Goal: Information Seeking & Learning: Learn about a topic

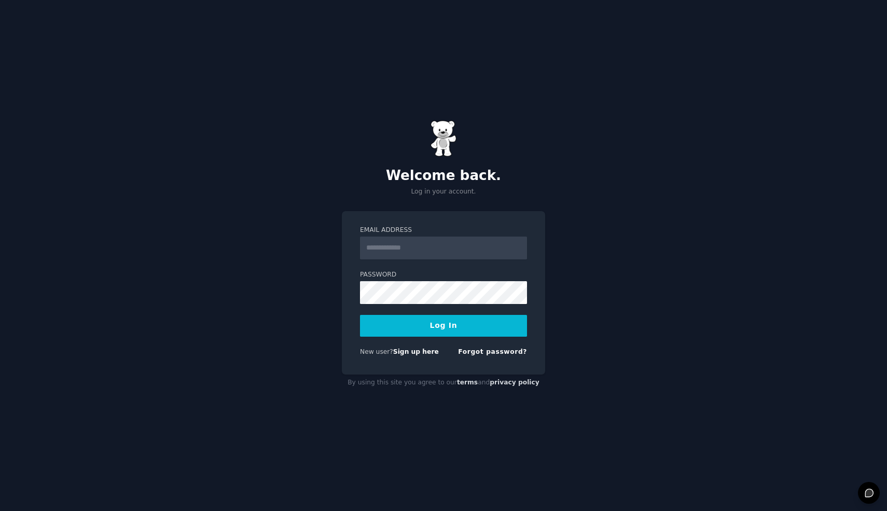
click at [443, 241] on input "Email Address" at bounding box center [443, 247] width 167 height 23
type input "**********"
click at [360, 315] on button "Log In" at bounding box center [443, 326] width 167 height 22
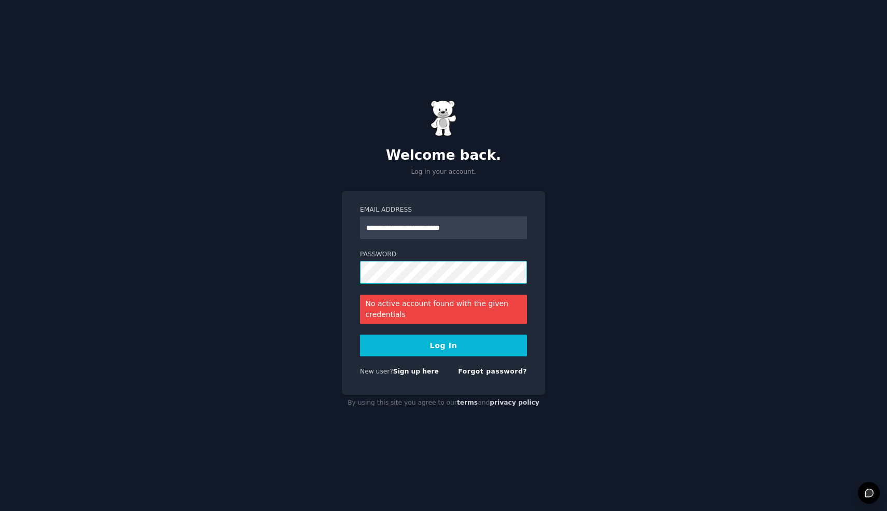
click at [360, 334] on button "Log In" at bounding box center [443, 345] width 167 height 22
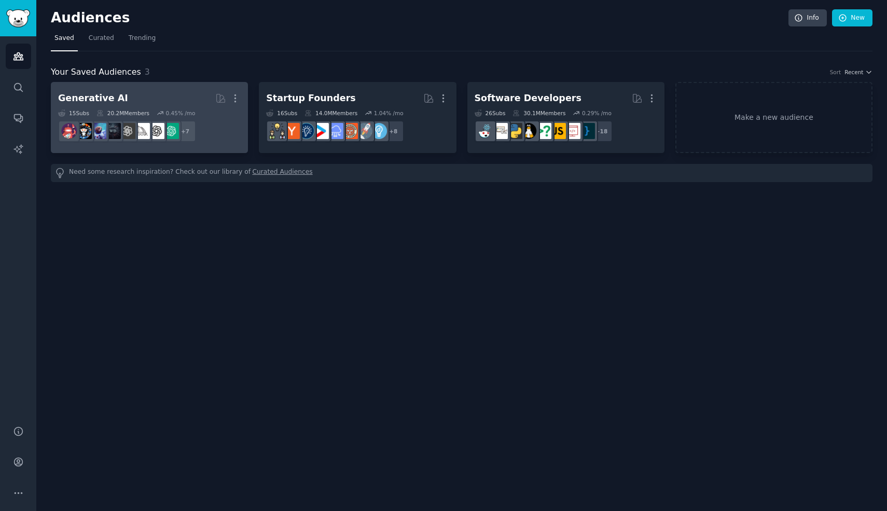
click at [142, 100] on h2 "Generative AI More" at bounding box center [149, 98] width 183 height 18
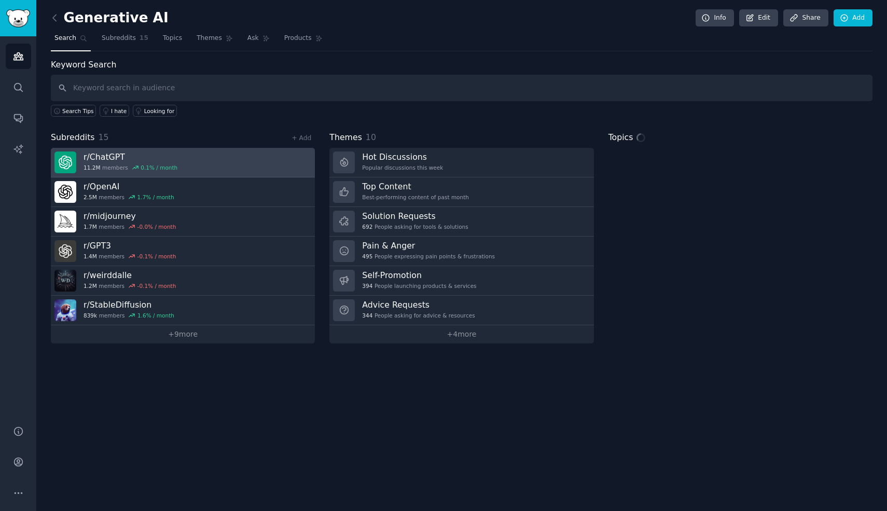
click at [160, 168] on div "0.1 % / month" at bounding box center [159, 167] width 37 height 7
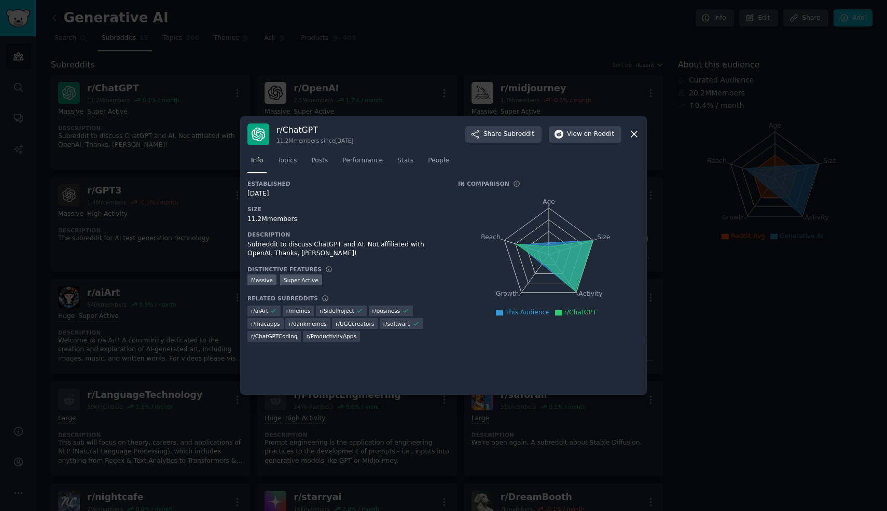
click at [633, 135] on icon at bounding box center [633, 134] width 11 height 11
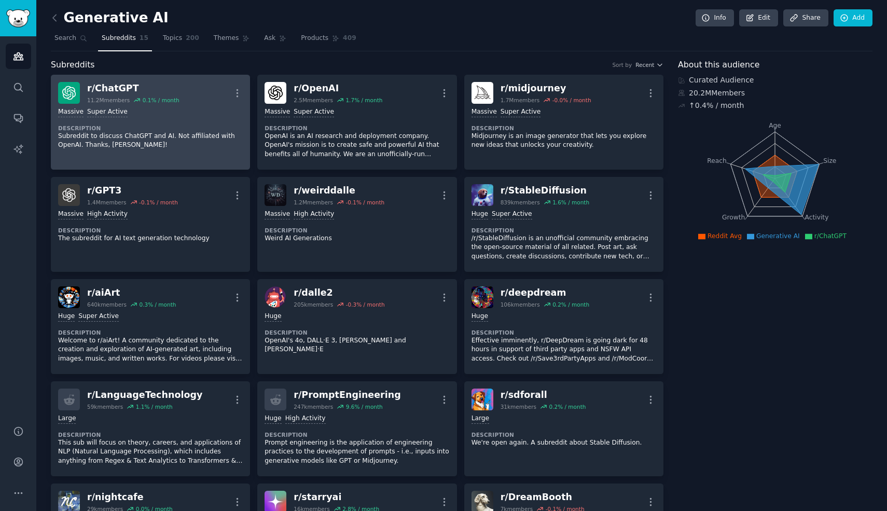
click at [186, 141] on p "Subreddit to discuss ChatGPT and AI. Not affiliated with OpenAI. Thanks, [PERSO…" at bounding box center [150, 141] width 185 height 18
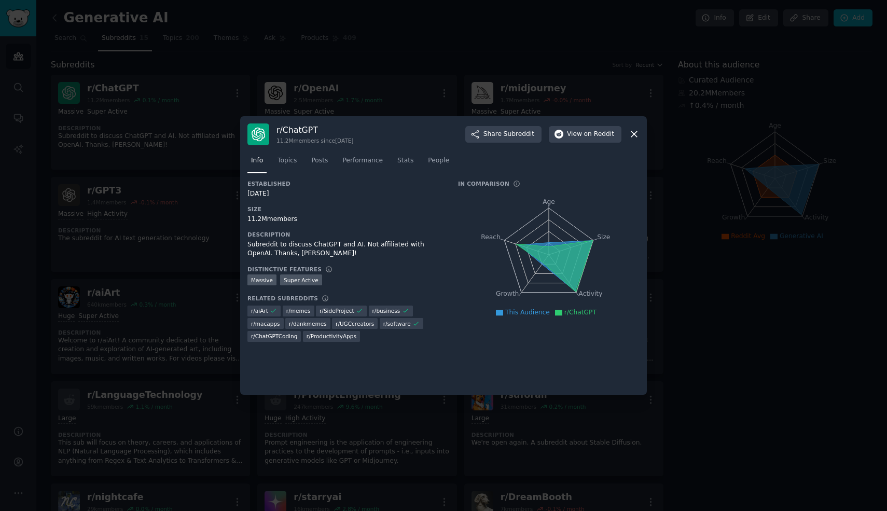
click at [633, 133] on icon at bounding box center [634, 135] width 6 height 6
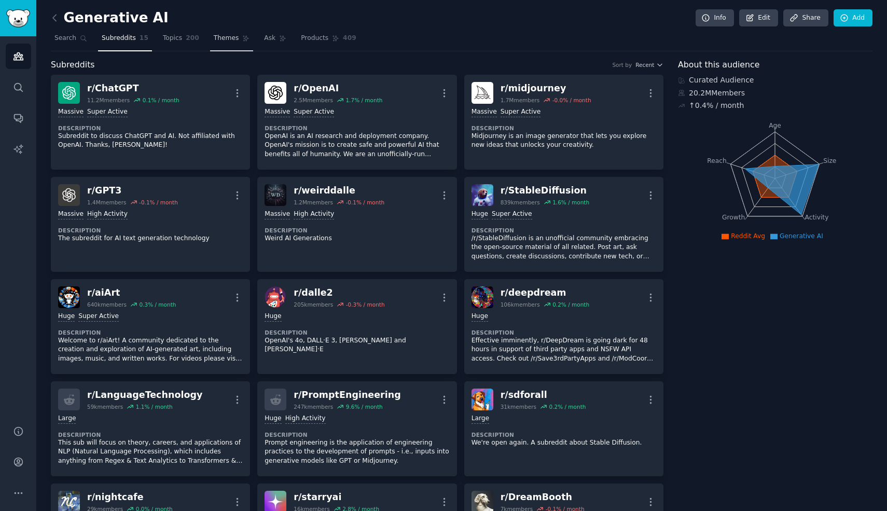
click at [222, 37] on span "Themes" at bounding box center [226, 38] width 25 height 9
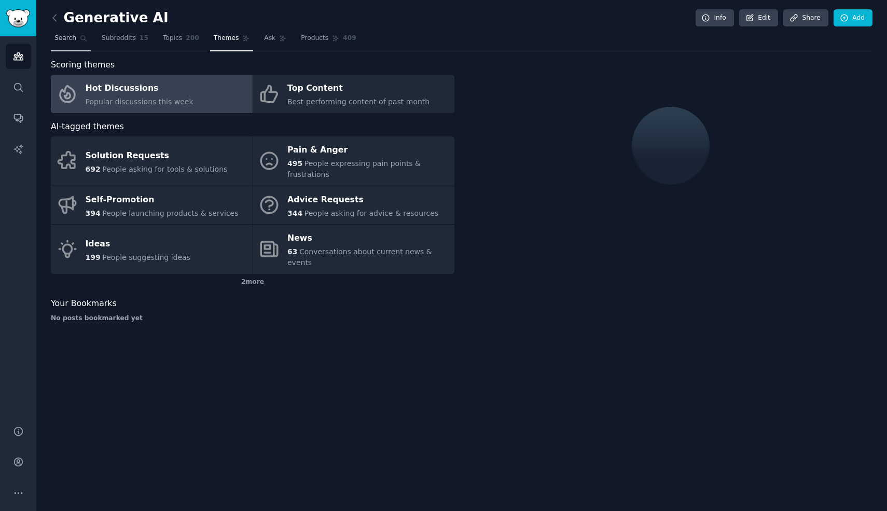
click at [74, 37] on span "Search" at bounding box center [65, 38] width 22 height 9
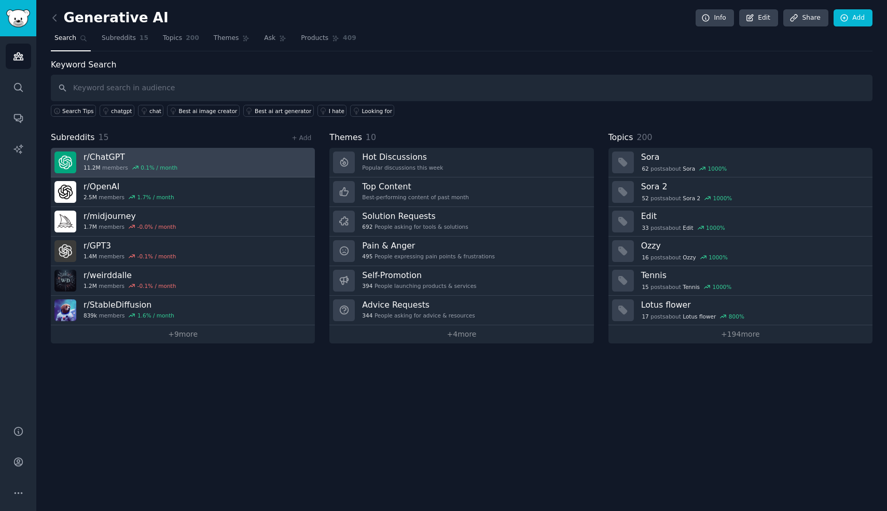
click at [203, 160] on link "r/ ChatGPT 11.2M members 0.1 % / month" at bounding box center [183, 163] width 264 height 30
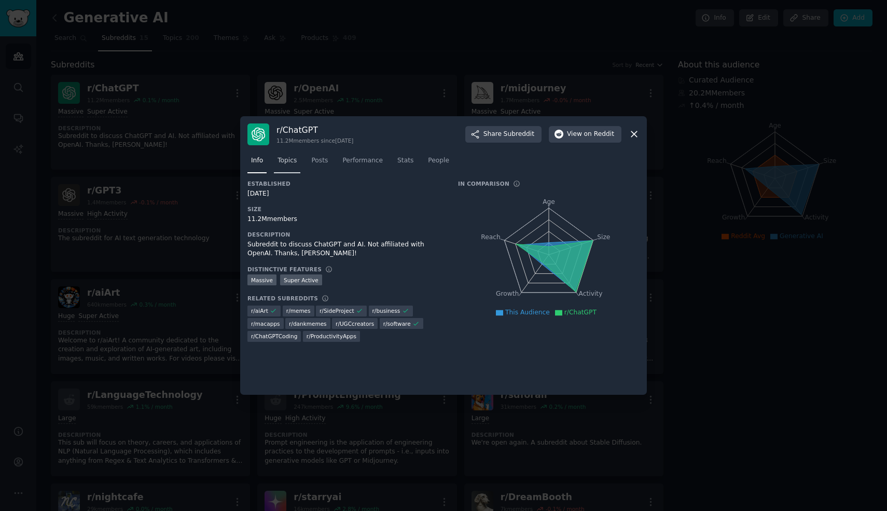
click at [288, 156] on link "Topics" at bounding box center [287, 162] width 26 height 21
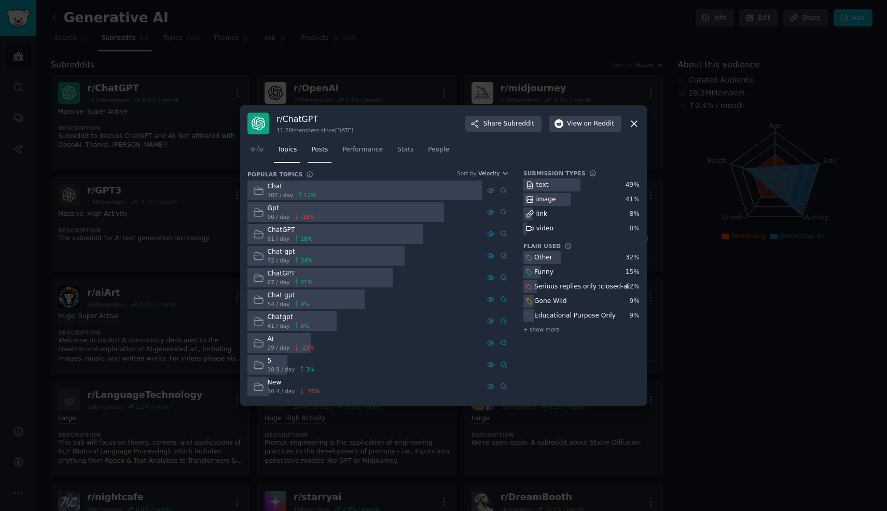
click at [321, 150] on span "Posts" at bounding box center [319, 149] width 17 height 9
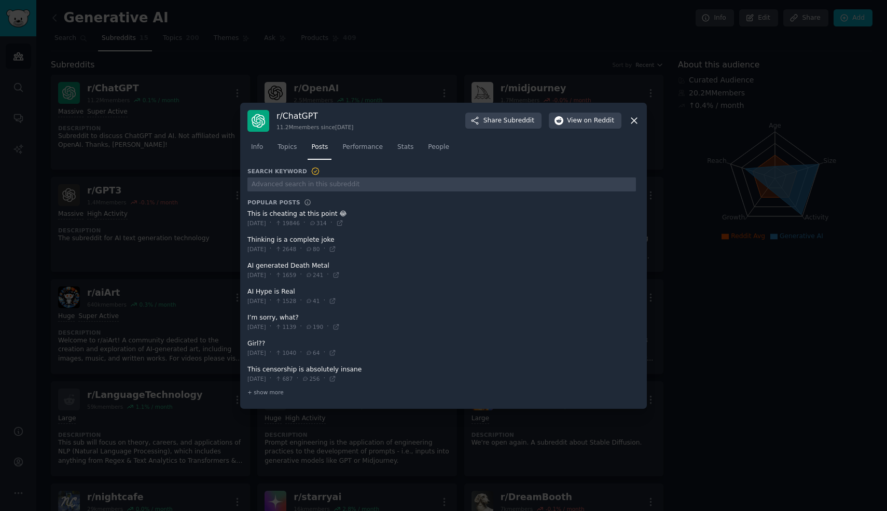
click at [634, 121] on icon at bounding box center [634, 121] width 6 height 6
